Goal: Navigation & Orientation: Find specific page/section

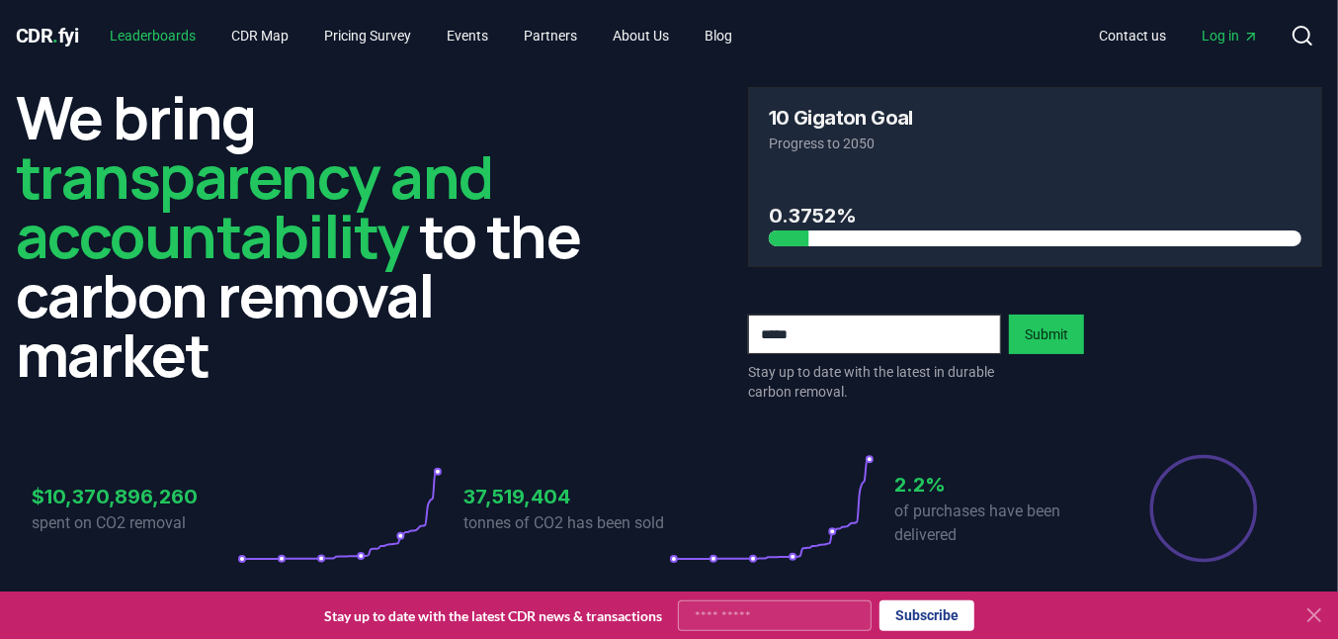
click at [193, 32] on link "Leaderboards" at bounding box center [154, 36] width 118 height 36
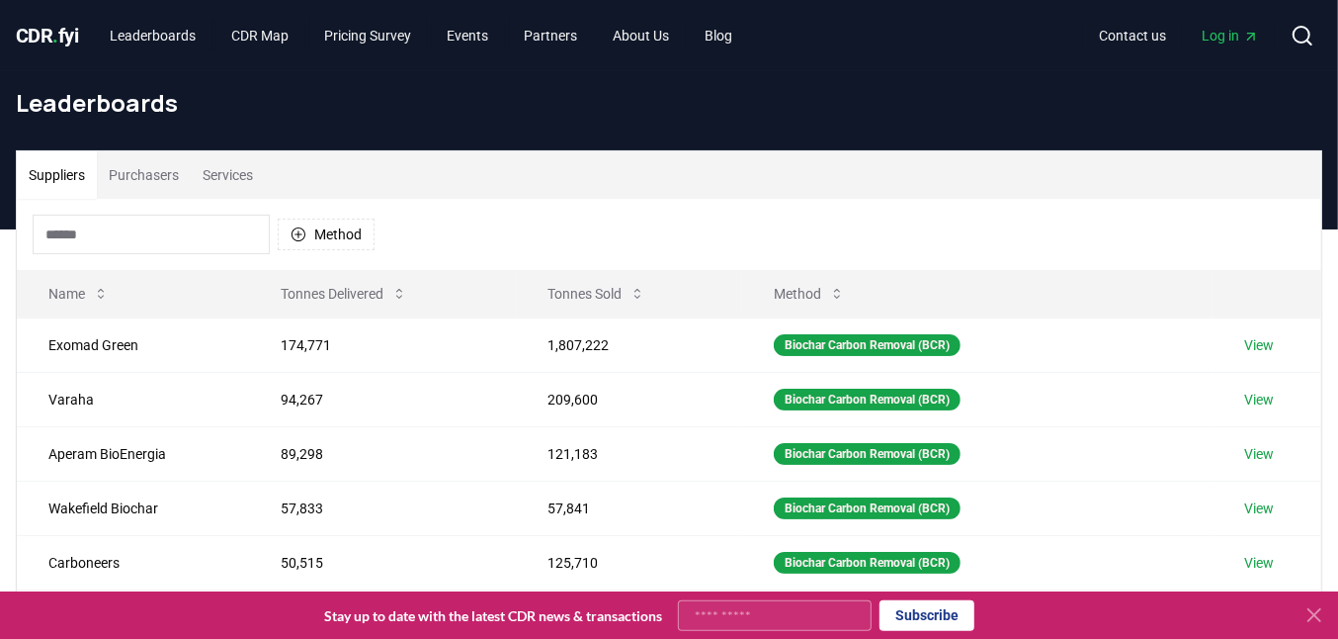
click at [163, 179] on button "Purchasers" at bounding box center [144, 174] width 94 height 47
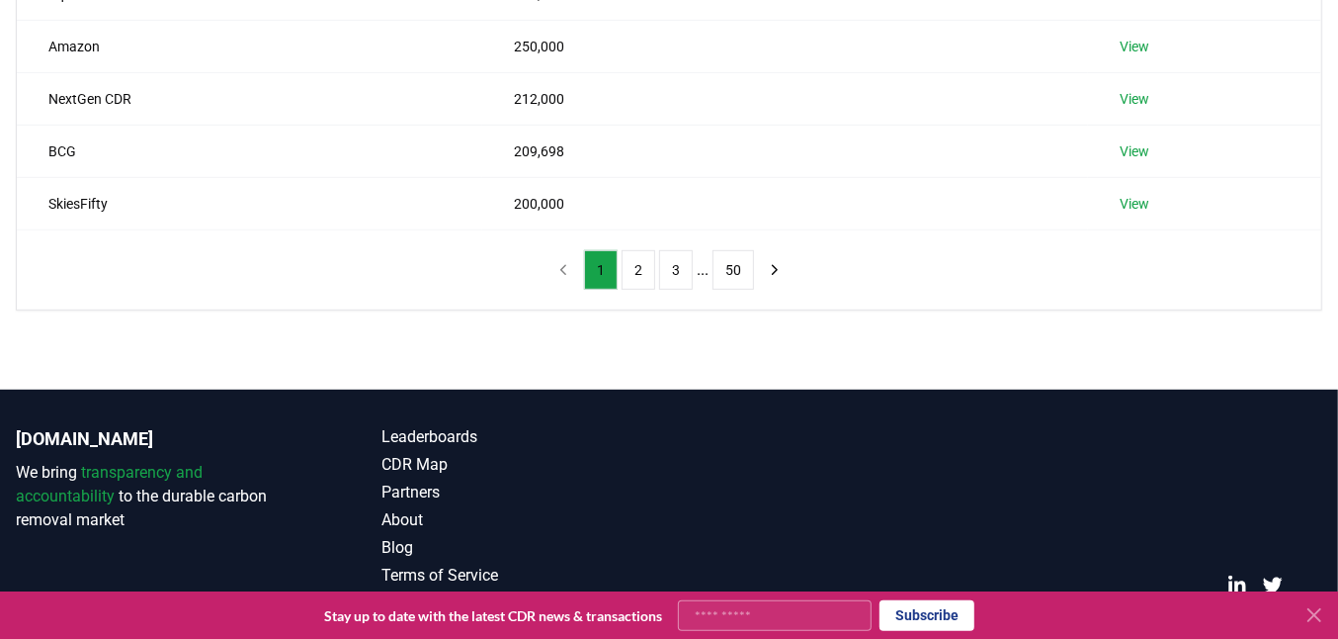
scroll to position [646, 0]
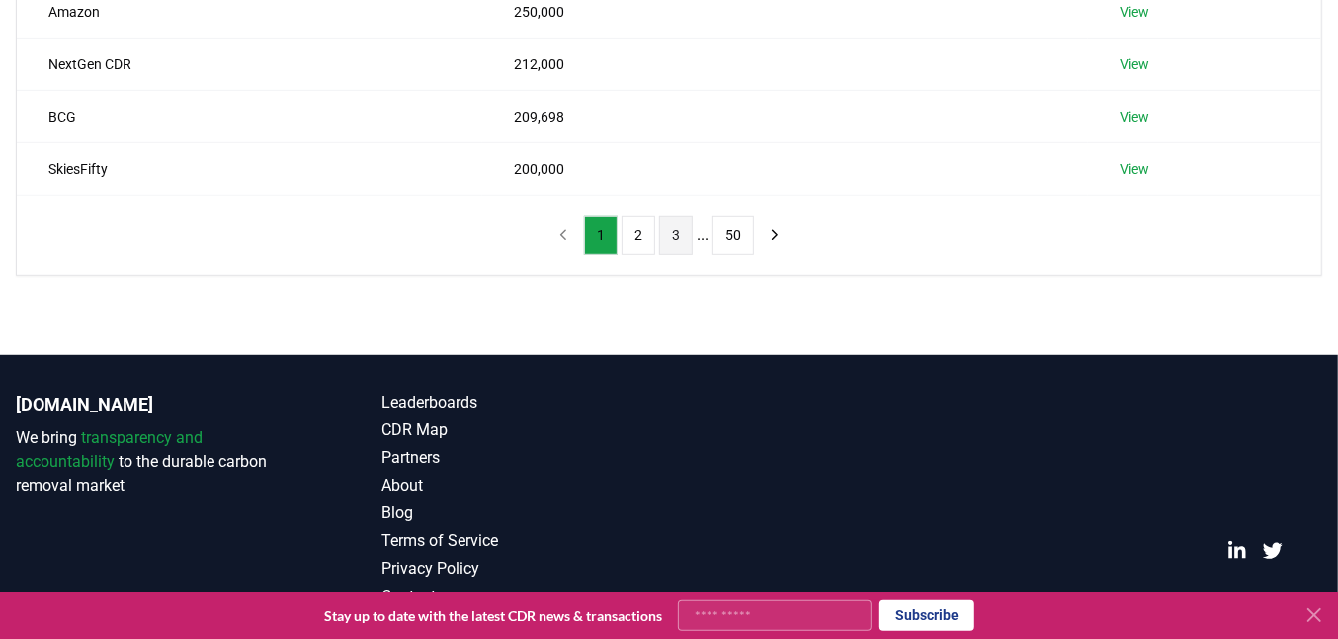
click at [679, 225] on button "3" at bounding box center [676, 235] width 34 height 40
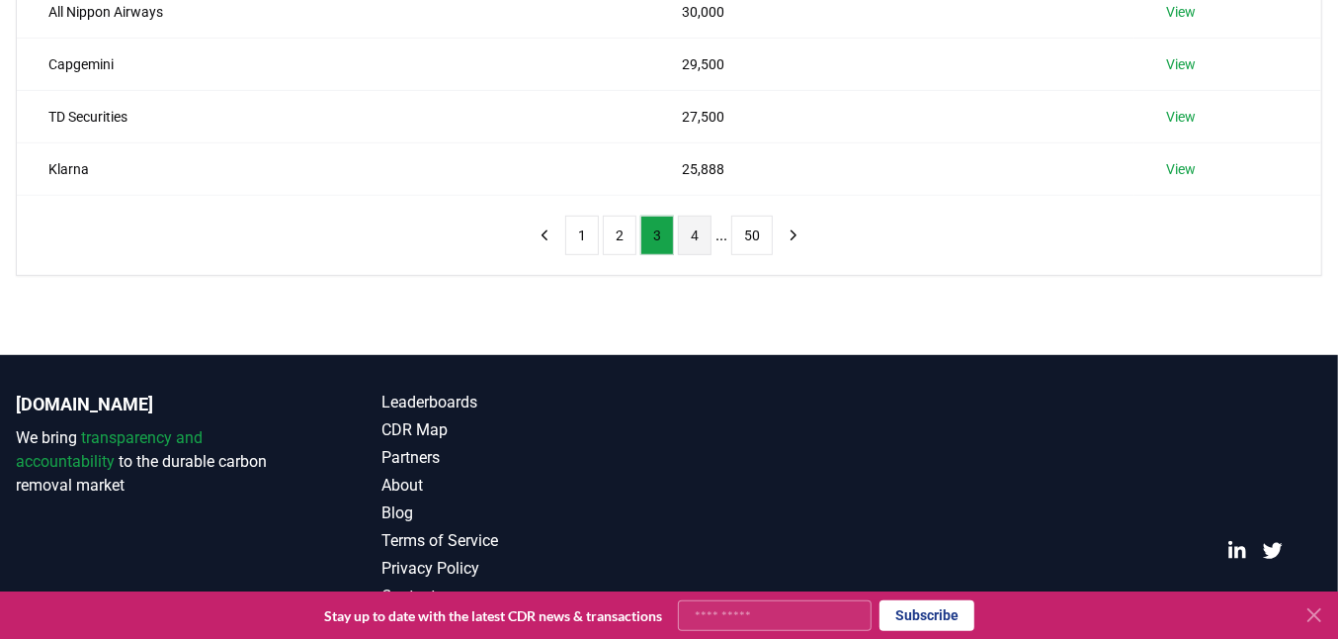
click at [699, 226] on button "4" at bounding box center [695, 235] width 34 height 40
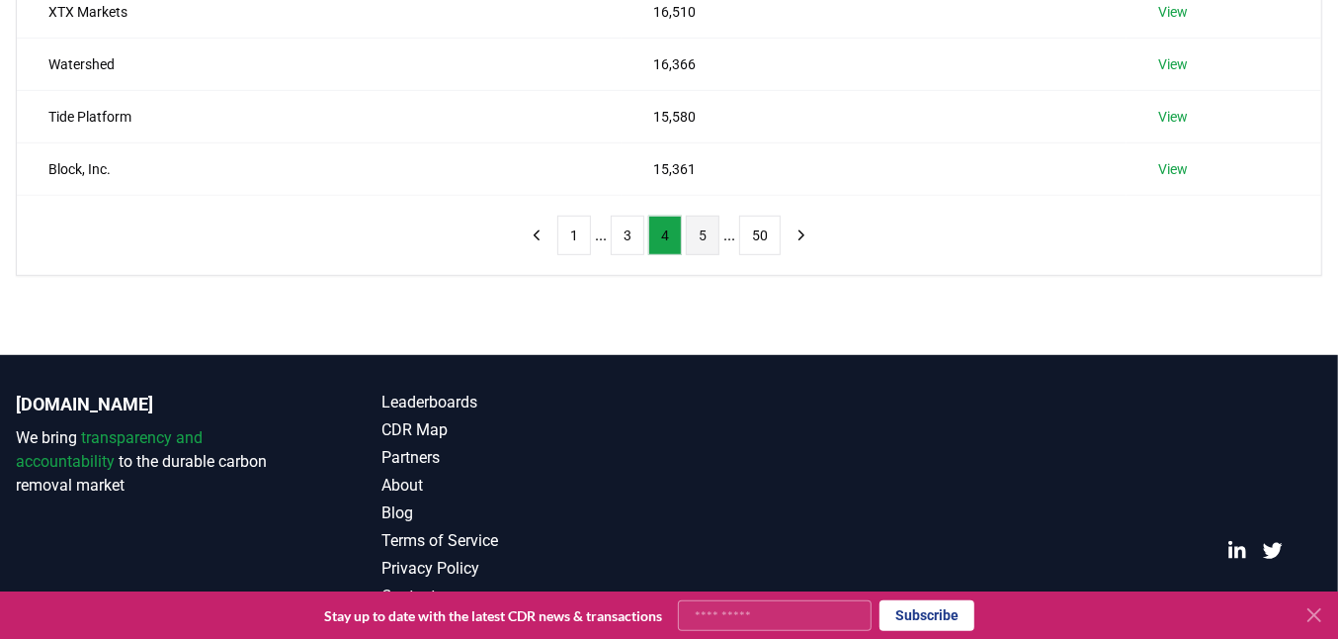
click at [700, 226] on button "5" at bounding box center [703, 235] width 34 height 40
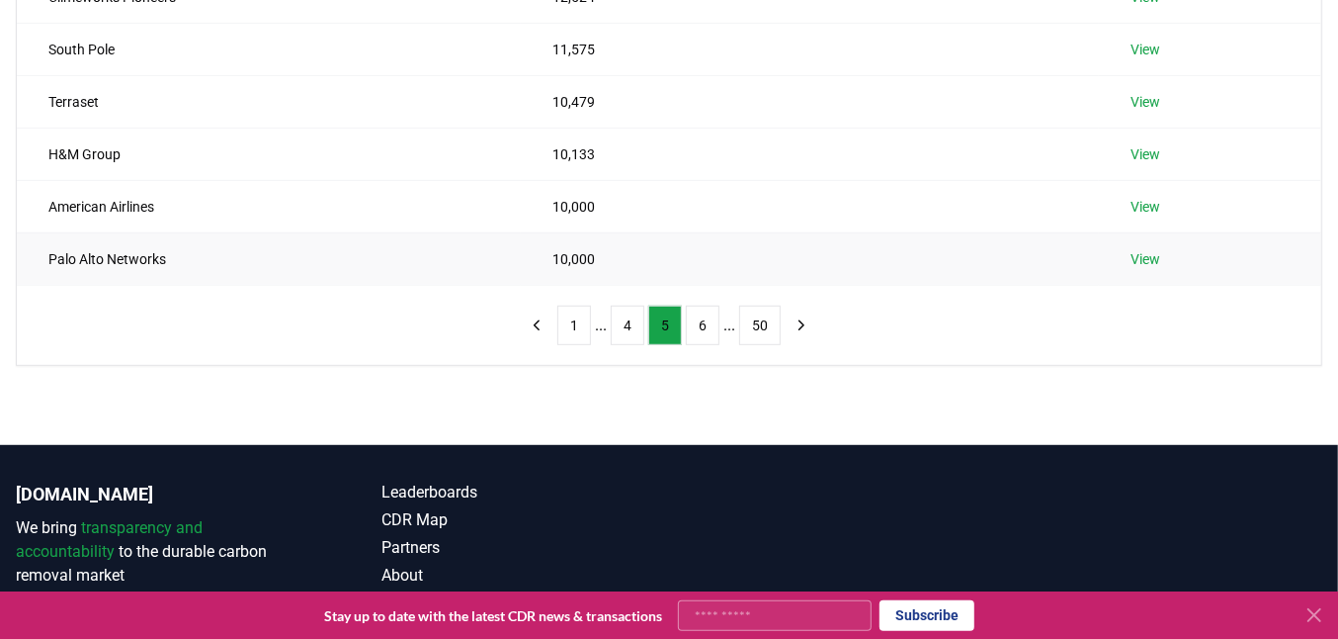
scroll to position [523, 0]
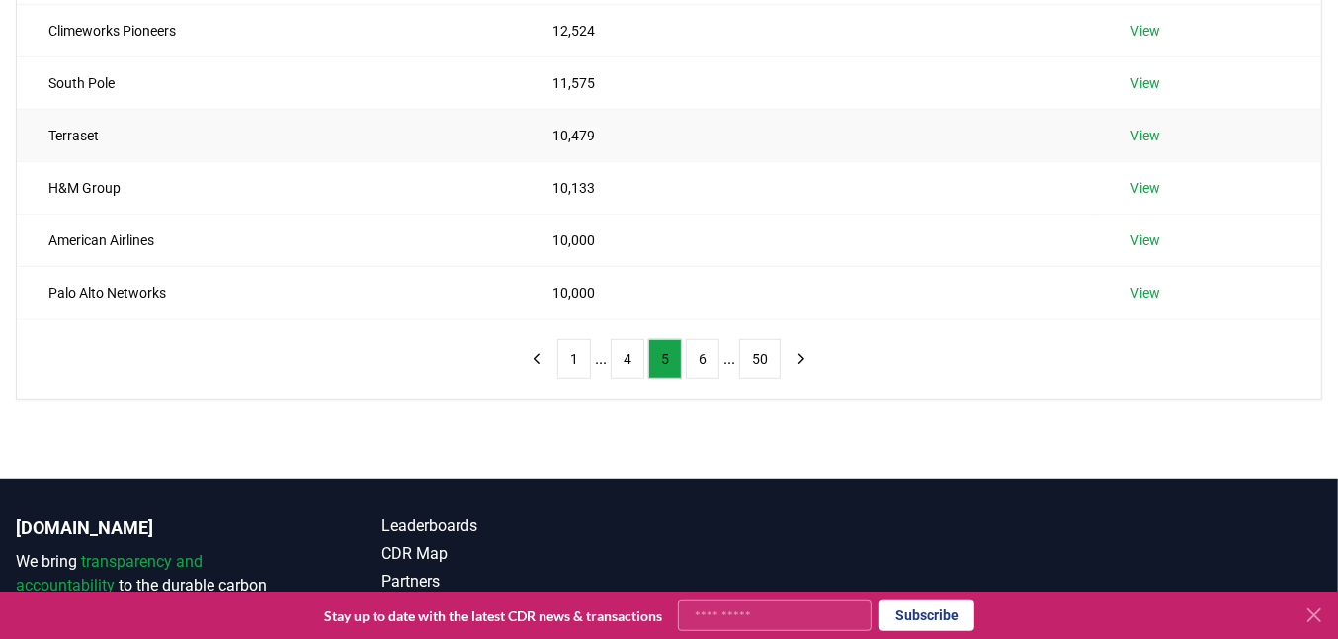
click at [1143, 129] on link "View" at bounding box center [1146, 136] width 30 height 20
